Goal: Transaction & Acquisition: Book appointment/travel/reservation

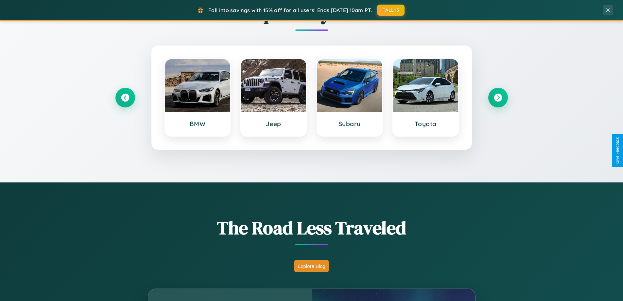
scroll to position [1259, 0]
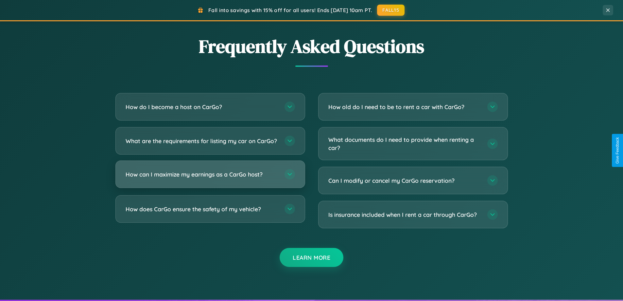
click at [210, 178] on h3 "How can I maximize my earnings as a CarGo host?" at bounding box center [202, 174] width 153 height 8
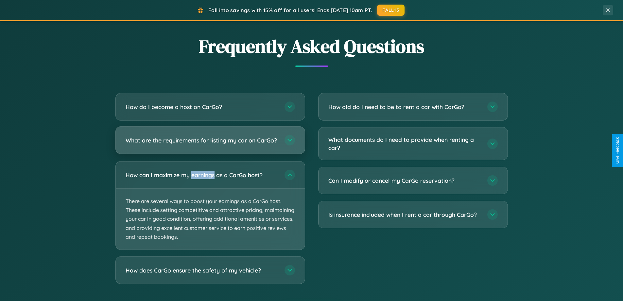
click at [210, 143] on h3 "What are the requirements for listing my car on CarGo?" at bounding box center [202, 140] width 153 height 8
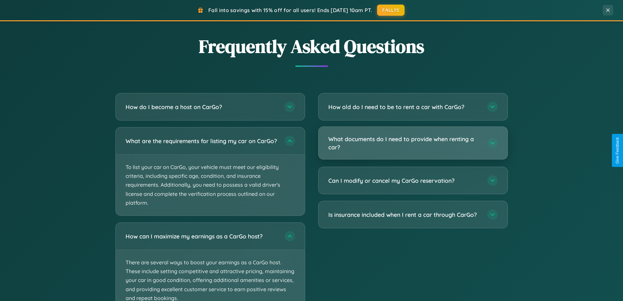
click at [413, 143] on h3 "What documents do I need to provide when renting a car?" at bounding box center [405, 143] width 153 height 16
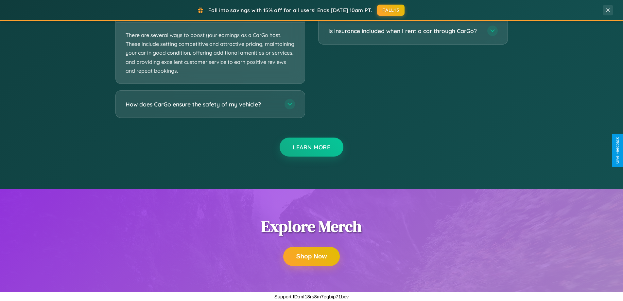
scroll to position [1191, 0]
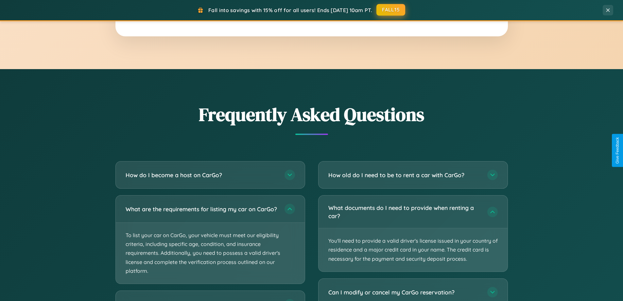
click at [391, 10] on button "FALL15" at bounding box center [391, 10] width 29 height 12
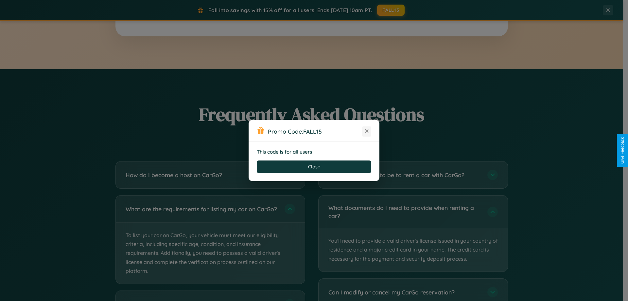
click at [367, 131] on icon at bounding box center [367, 131] width 7 height 7
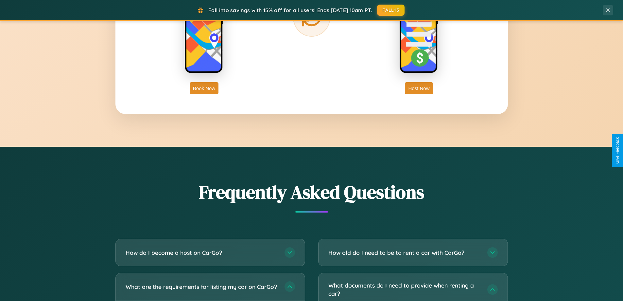
scroll to position [1052, 0]
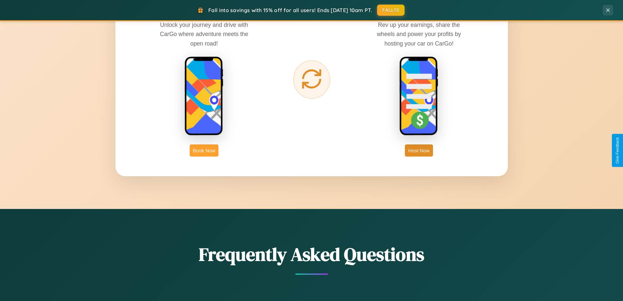
click at [204, 150] on button "Book Now" at bounding box center [204, 150] width 29 height 12
